Goal: Obtain resource: Obtain resource

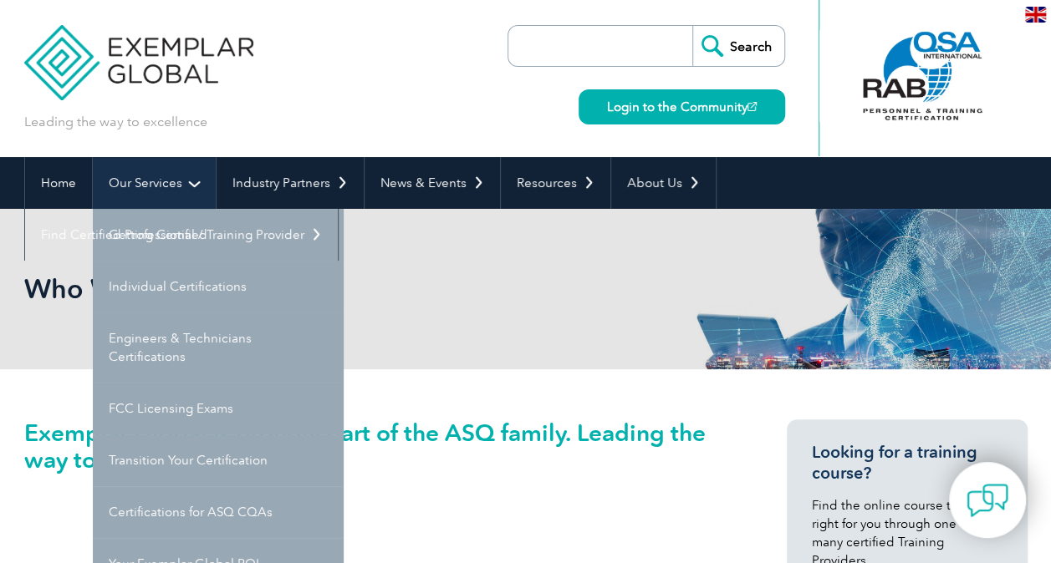
scroll to position [84, 0]
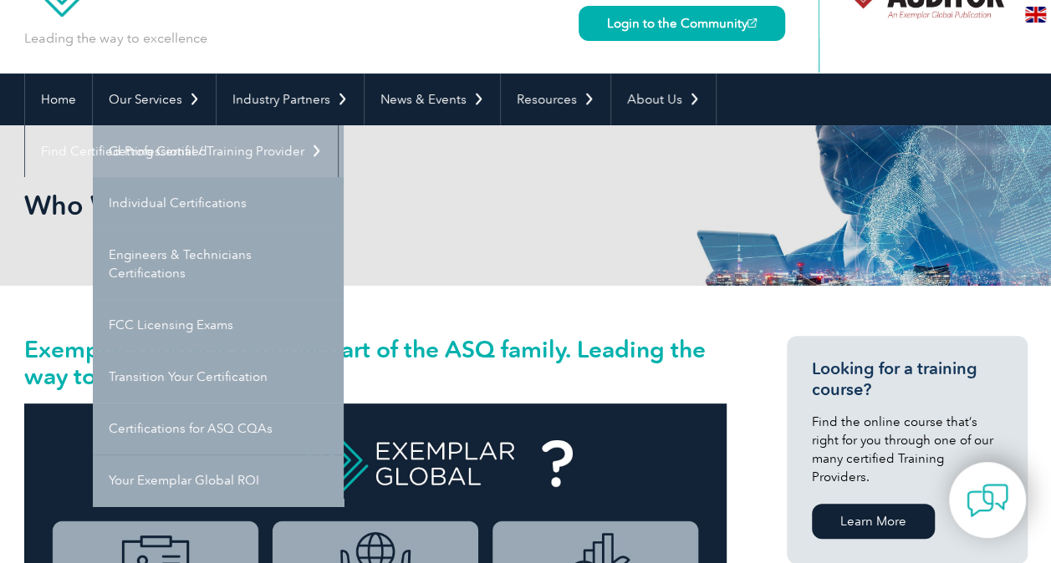
click at [119, 160] on link "Getting Certified" at bounding box center [218, 151] width 251 height 52
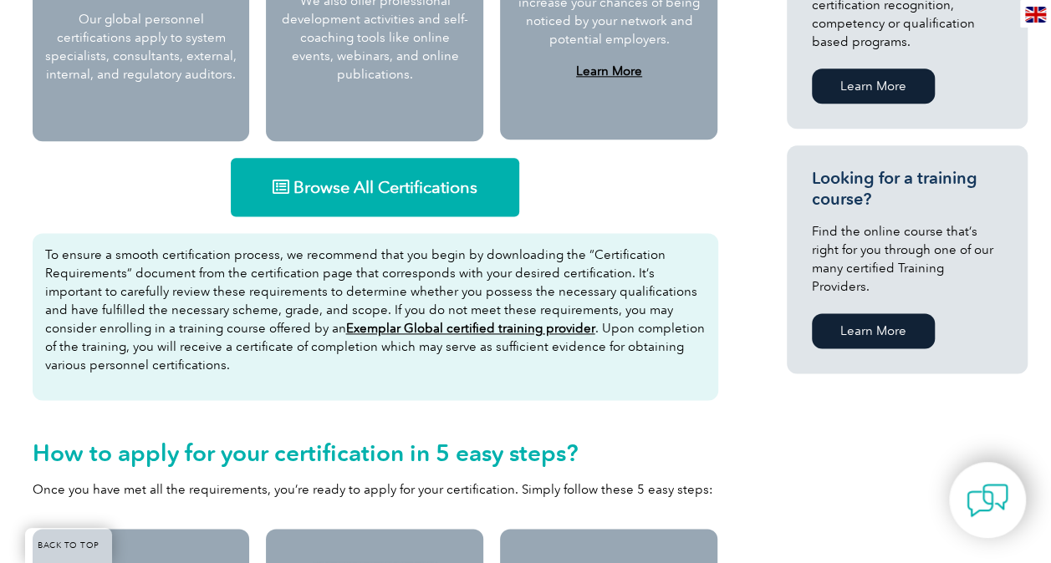
scroll to position [1003, 0]
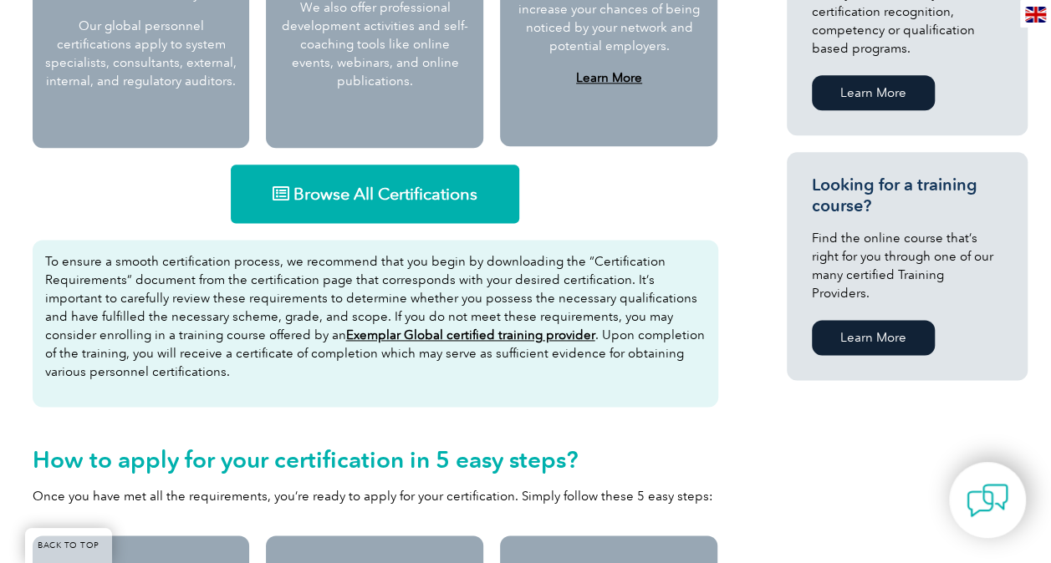
click at [311, 194] on span "Browse All Certifications" at bounding box center [385, 194] width 184 height 17
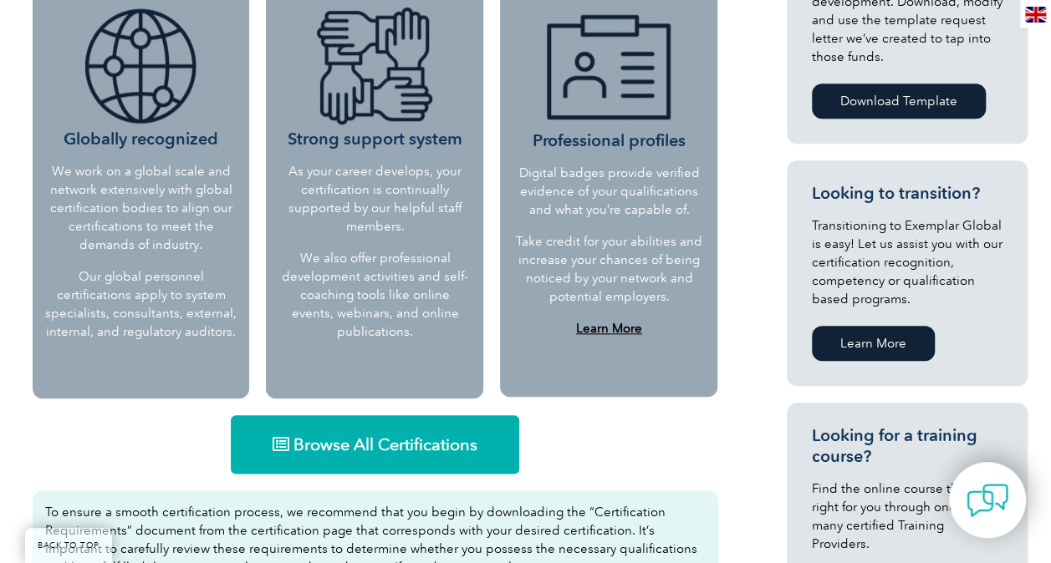
click at [343, 441] on span "Browse All Certifications" at bounding box center [385, 444] width 184 height 17
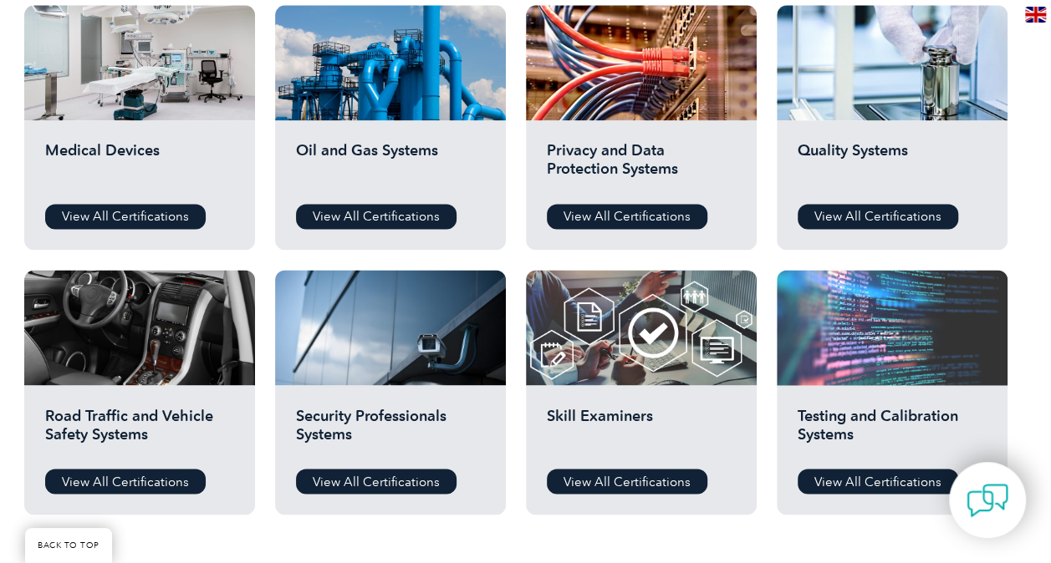
scroll to position [1087, 0]
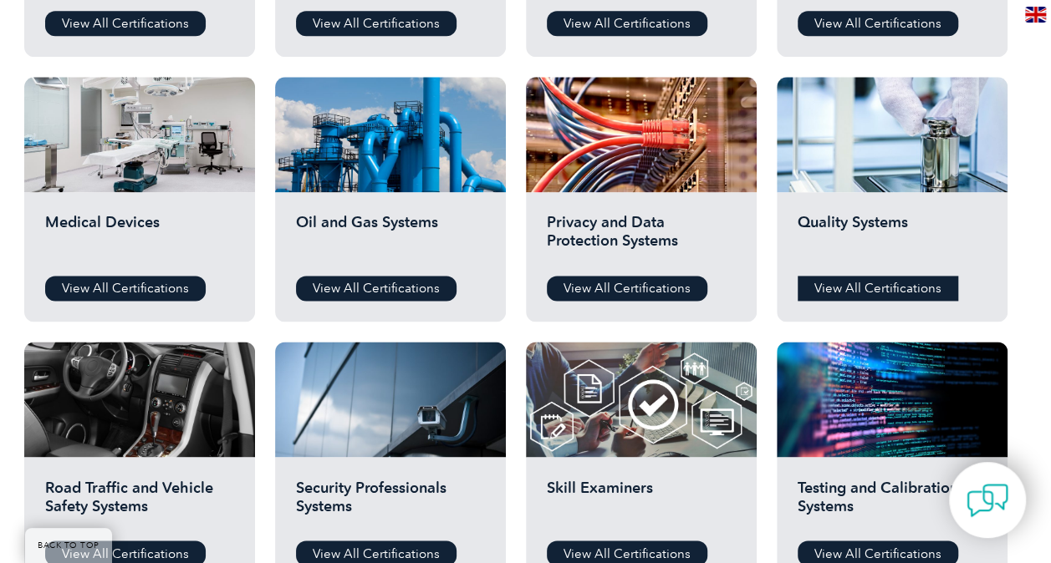
click at [839, 291] on link "View All Certifications" at bounding box center [877, 288] width 160 height 25
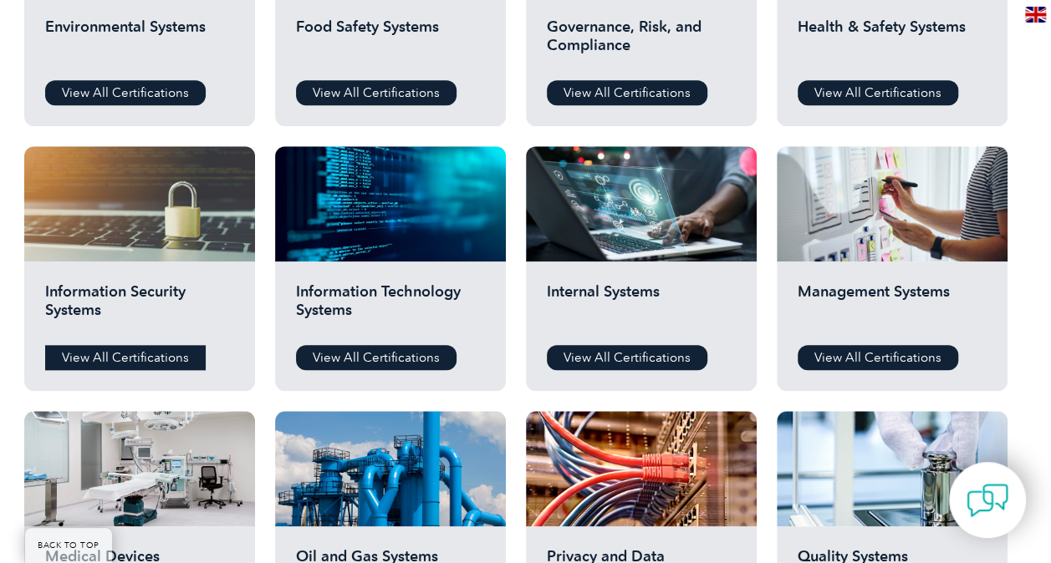
click at [150, 359] on link "View All Certifications" at bounding box center [125, 357] width 160 height 25
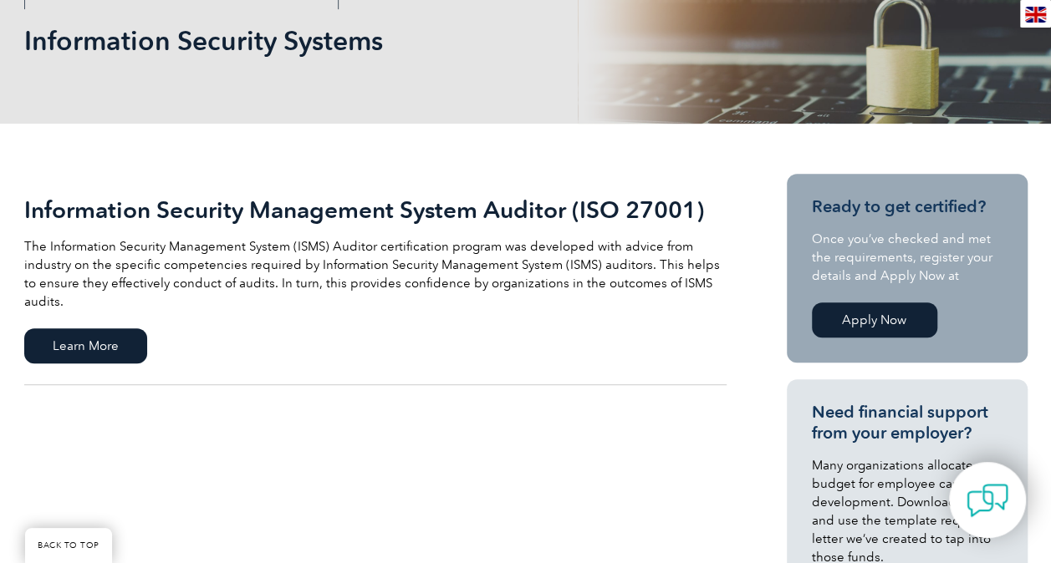
scroll to position [334, 0]
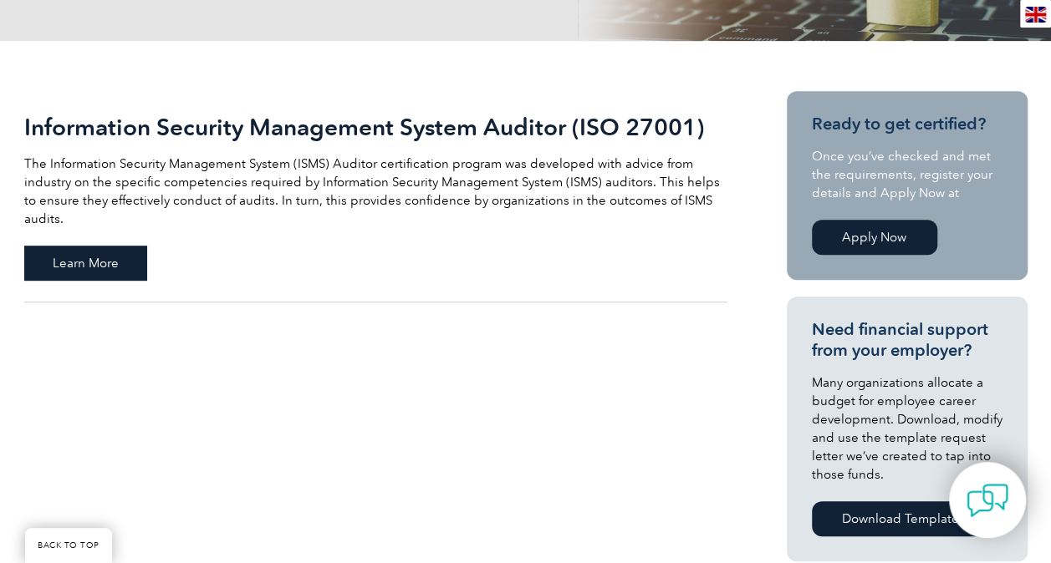
click at [135, 246] on span "Learn More" at bounding box center [85, 263] width 123 height 35
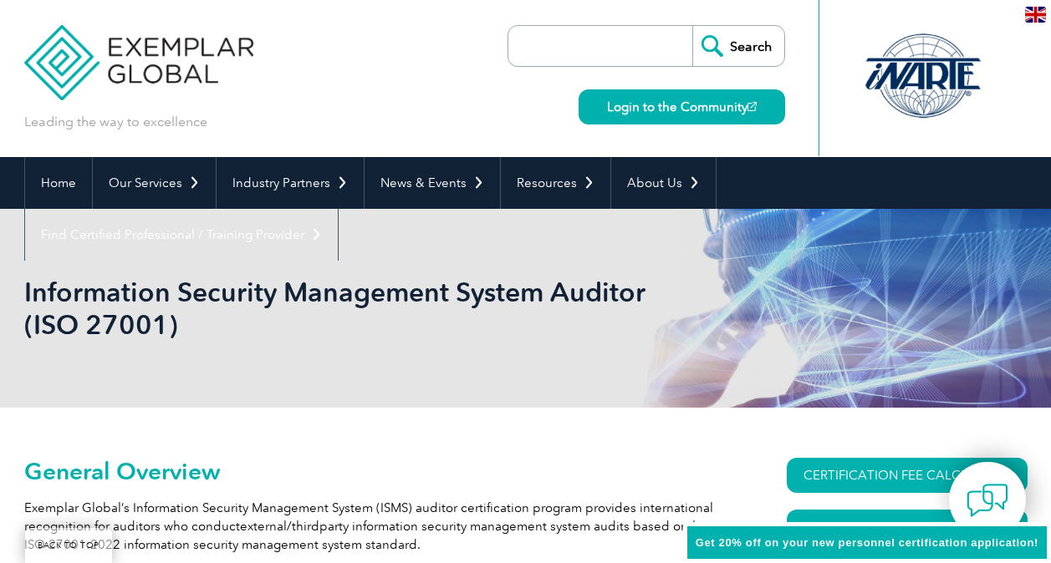
scroll to position [251, 0]
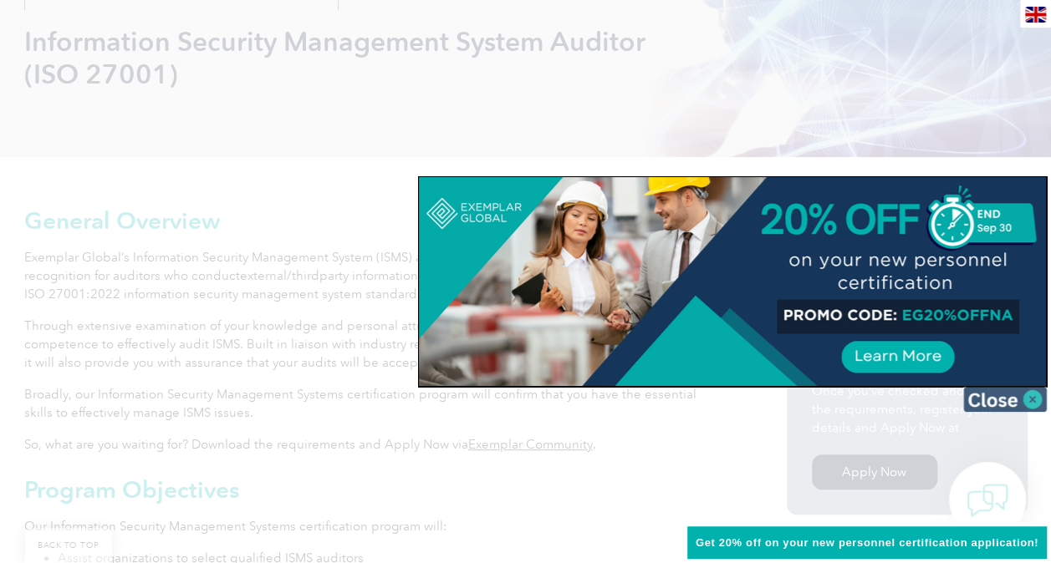
click at [1032, 400] on img at bounding box center [1005, 399] width 84 height 25
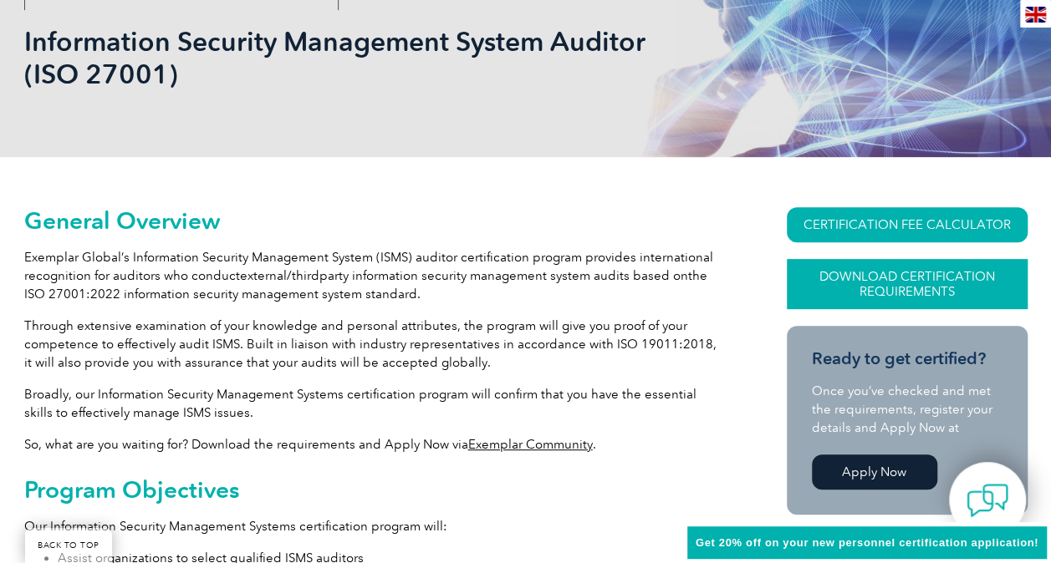
click at [847, 283] on link "Download Certification Requirements" at bounding box center [907, 284] width 241 height 50
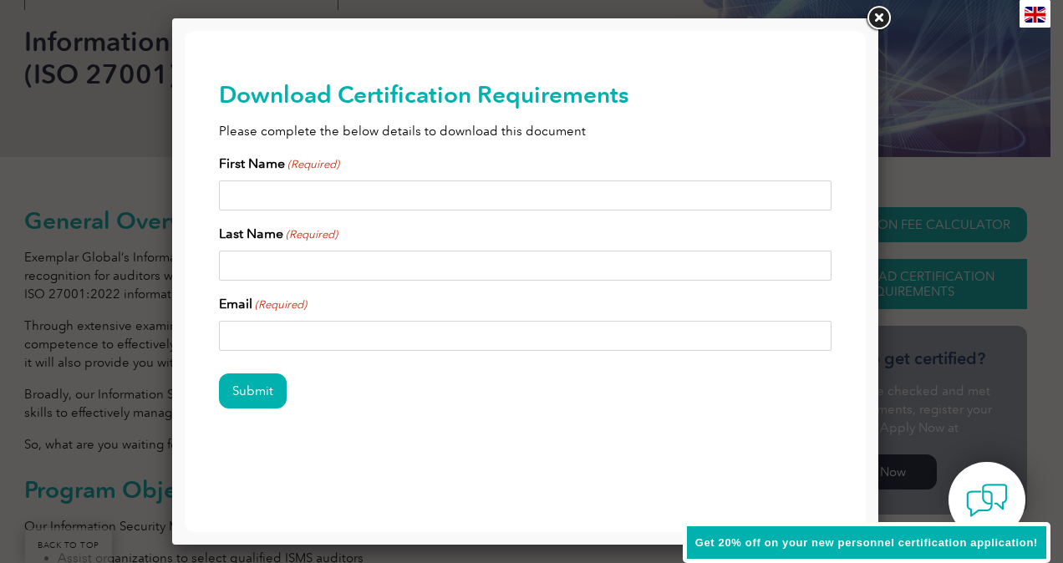
scroll to position [0, 0]
click at [306, 201] on input "First Name (Required)" at bounding box center [526, 196] width 614 height 30
type input "MAHMOUD"
type input "FARFOURA"
type input "alattal96m@gmail.com"
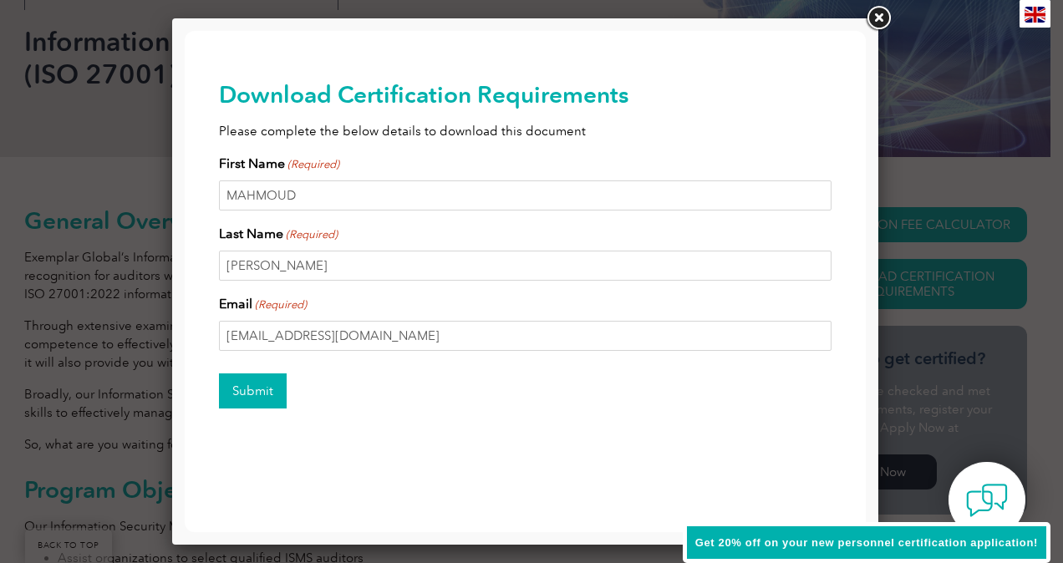
click at [271, 395] on input "Submit" at bounding box center [253, 391] width 68 height 35
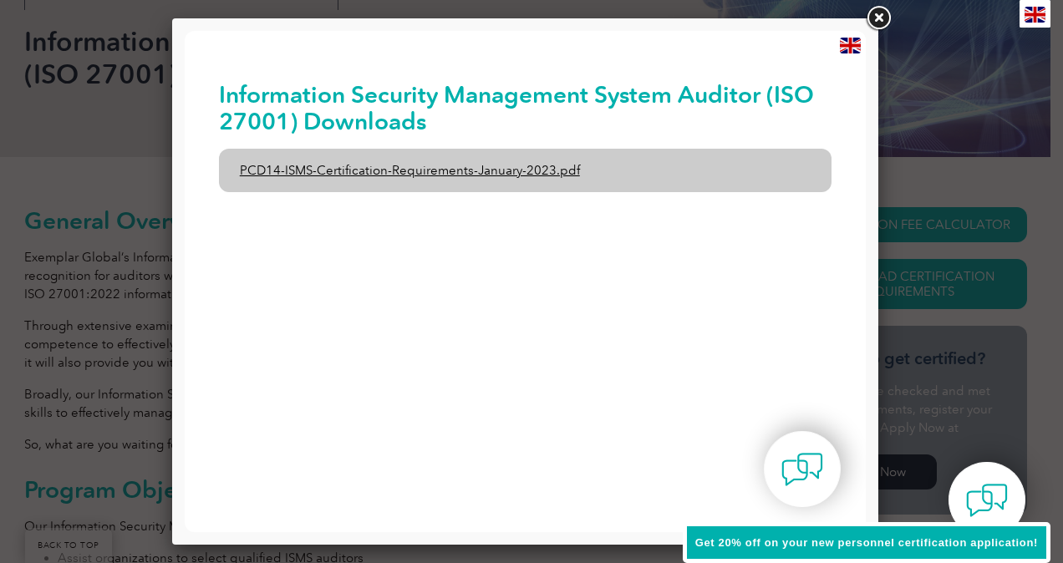
click at [388, 174] on link "PCD14-ISMS-Certification-Requirements-January-2023.pdf" at bounding box center [526, 170] width 614 height 43
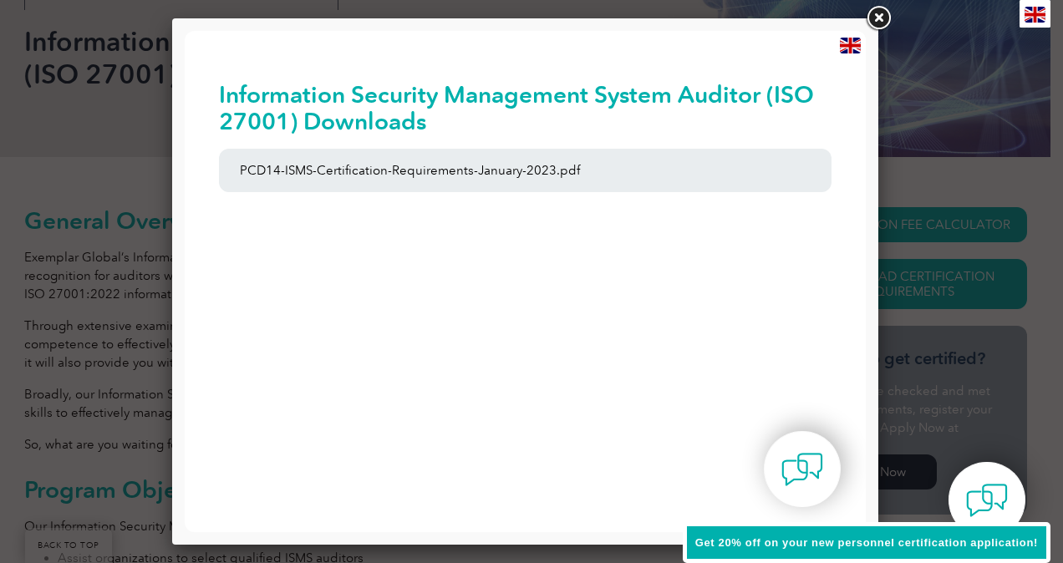
click at [874, 17] on link at bounding box center [879, 18] width 30 height 30
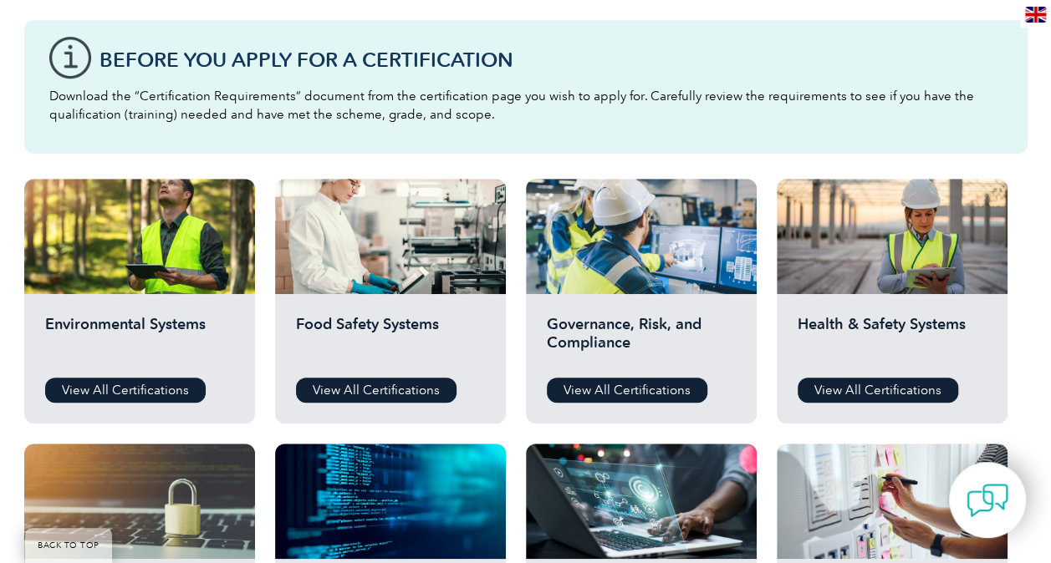
scroll to position [418, 0]
